Goal: Task Accomplishment & Management: Manage account settings

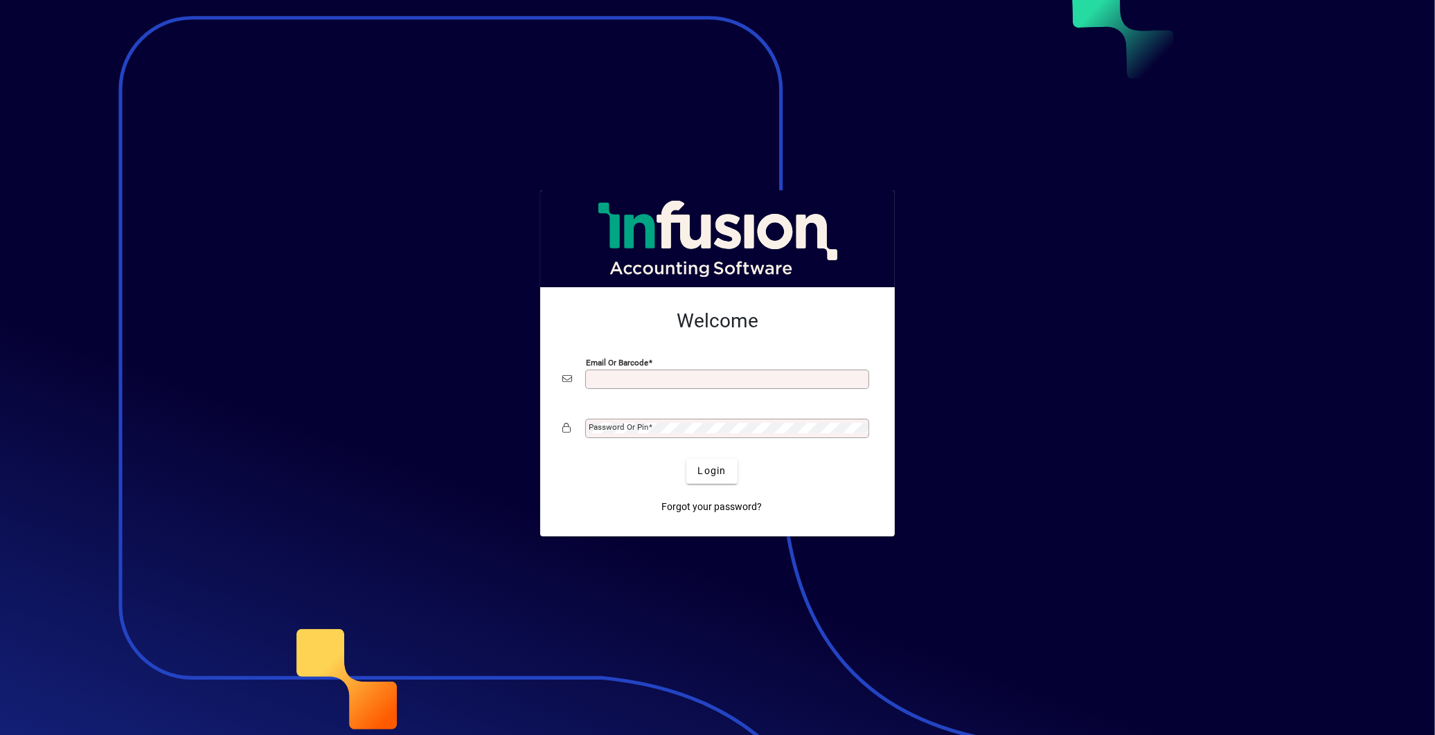
click at [621, 377] on input "Email or Barcode" at bounding box center [729, 379] width 280 height 11
type input "**********"
click at [686, 459] on button "Login" at bounding box center [711, 471] width 51 height 25
